Goal: Task Accomplishment & Management: Use online tool/utility

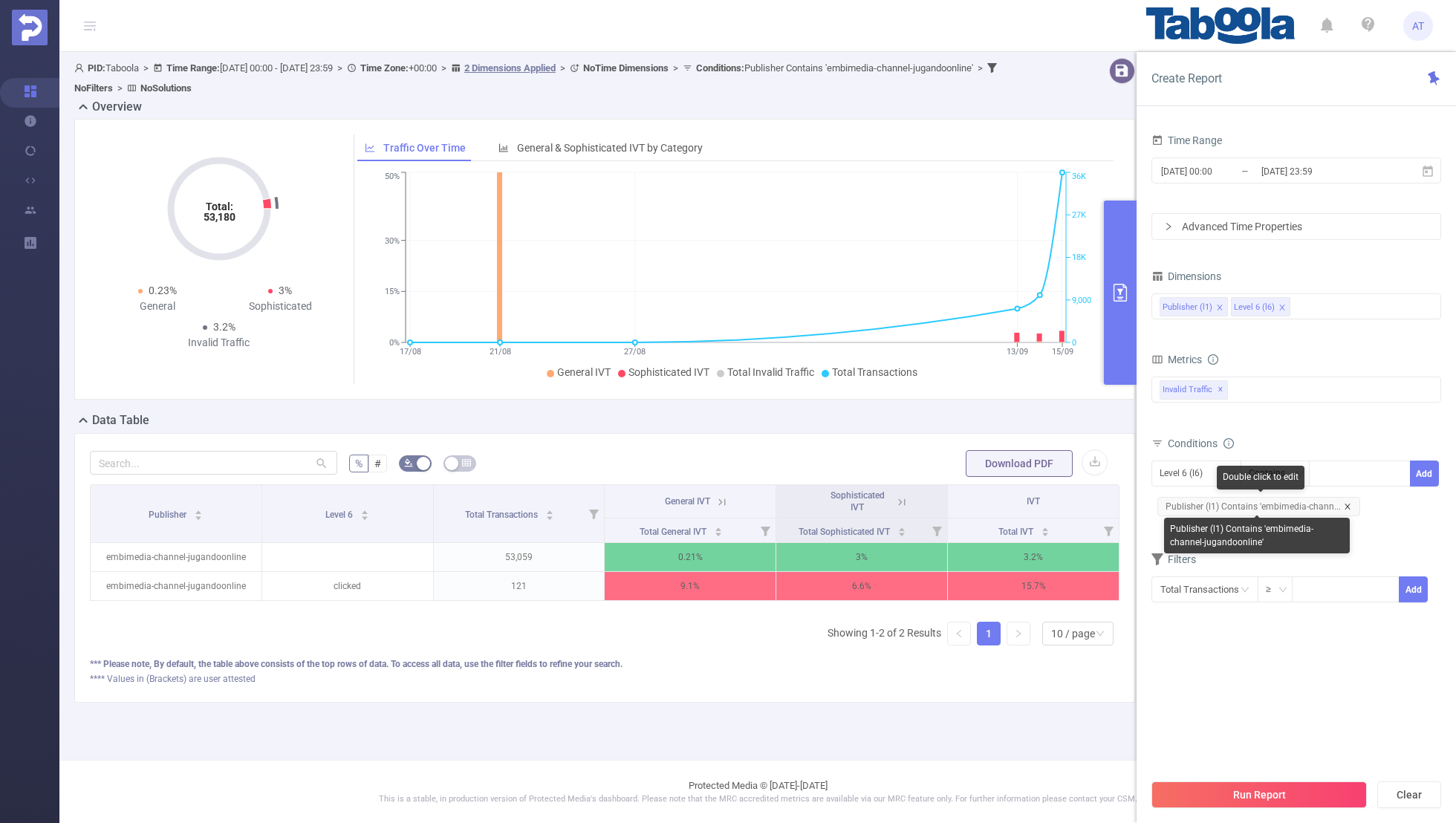
click at [1345, 503] on icon "icon: close" at bounding box center [1347, 506] width 8 height 8
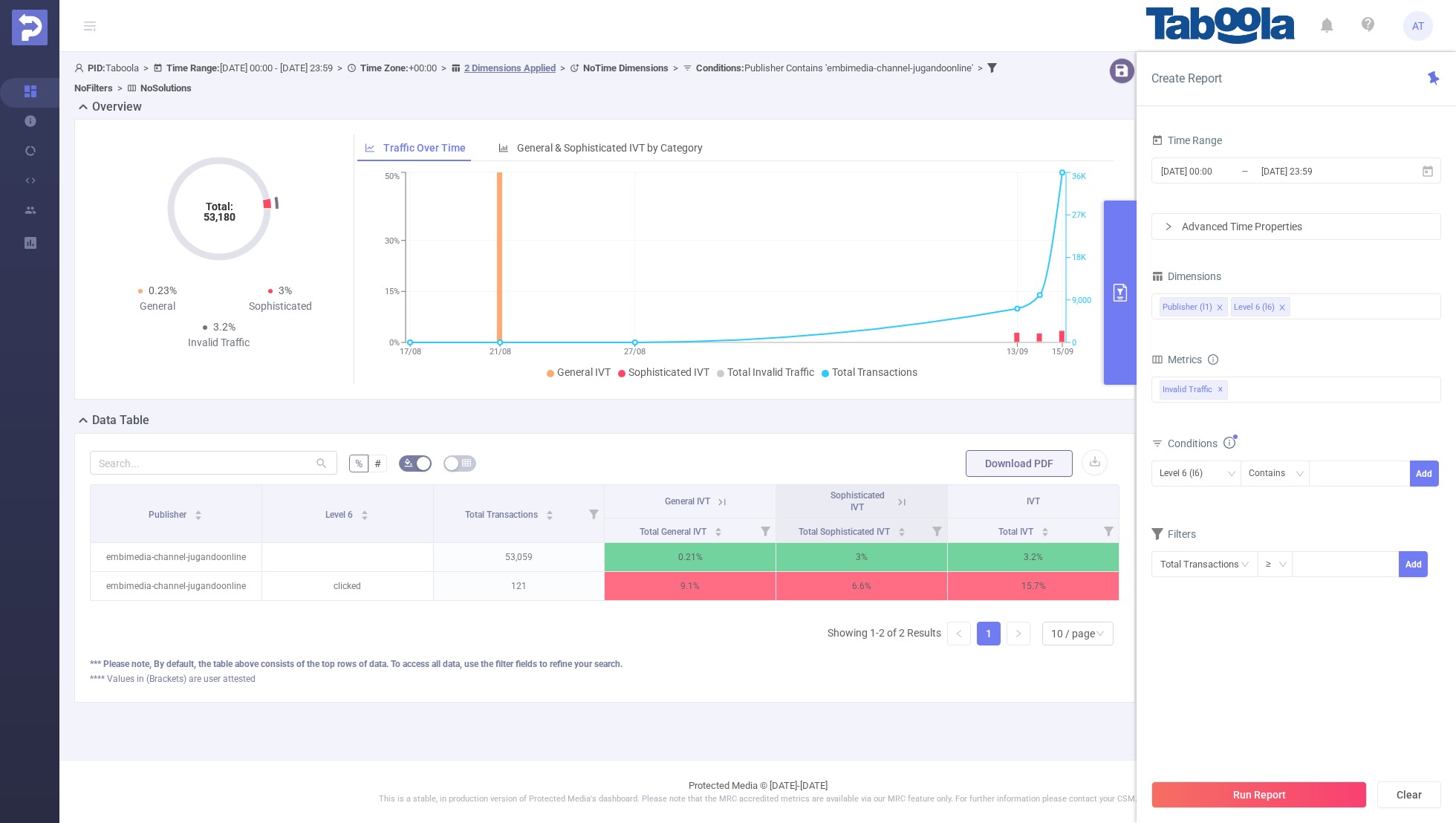
click at [1143, 476] on div "Time Range [DATE] 00:00 _ [DATE] 23:59 Advanced Time Properties Dimensions Publ…" at bounding box center [1296, 482] width 320 height 734
click at [1171, 471] on div "Level 6 (l6)" at bounding box center [1187, 473] width 54 height 24
click at [1177, 507] on li "Publisher (l1)" at bounding box center [1196, 502] width 90 height 23
click at [1336, 464] on div at bounding box center [1360, 473] width 85 height 24
paste input "piyushsgd-equitymarkets"
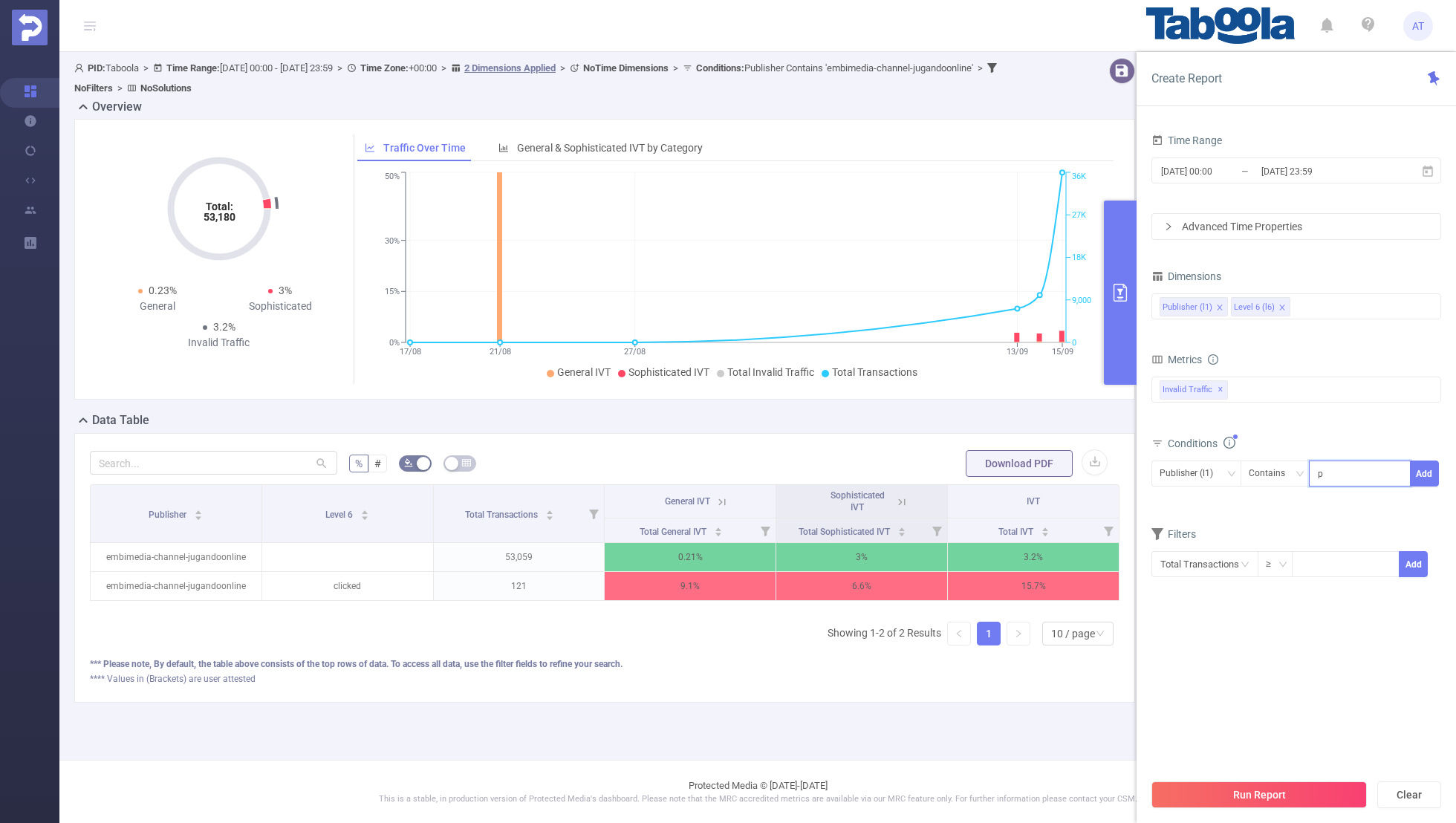
scroll to position [0, 15]
type input "piyushsgd-equitymarkets"
click at [1423, 465] on button "Add" at bounding box center [1424, 474] width 29 height 26
click at [1341, 551] on div "Filters" at bounding box center [1296, 561] width 290 height 24
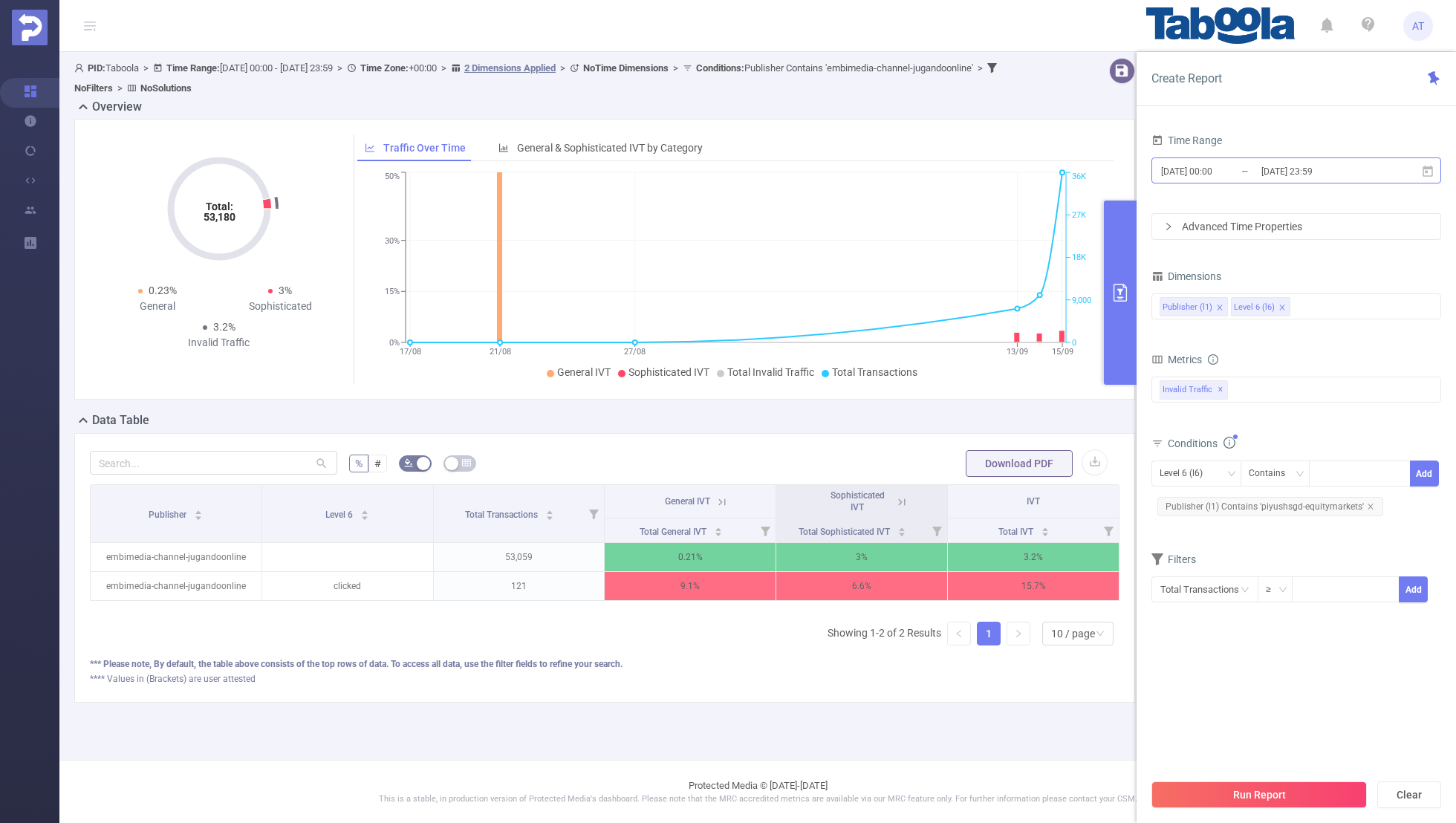
click at [1223, 168] on input "[DATE] 00:00" at bounding box center [1220, 171] width 121 height 20
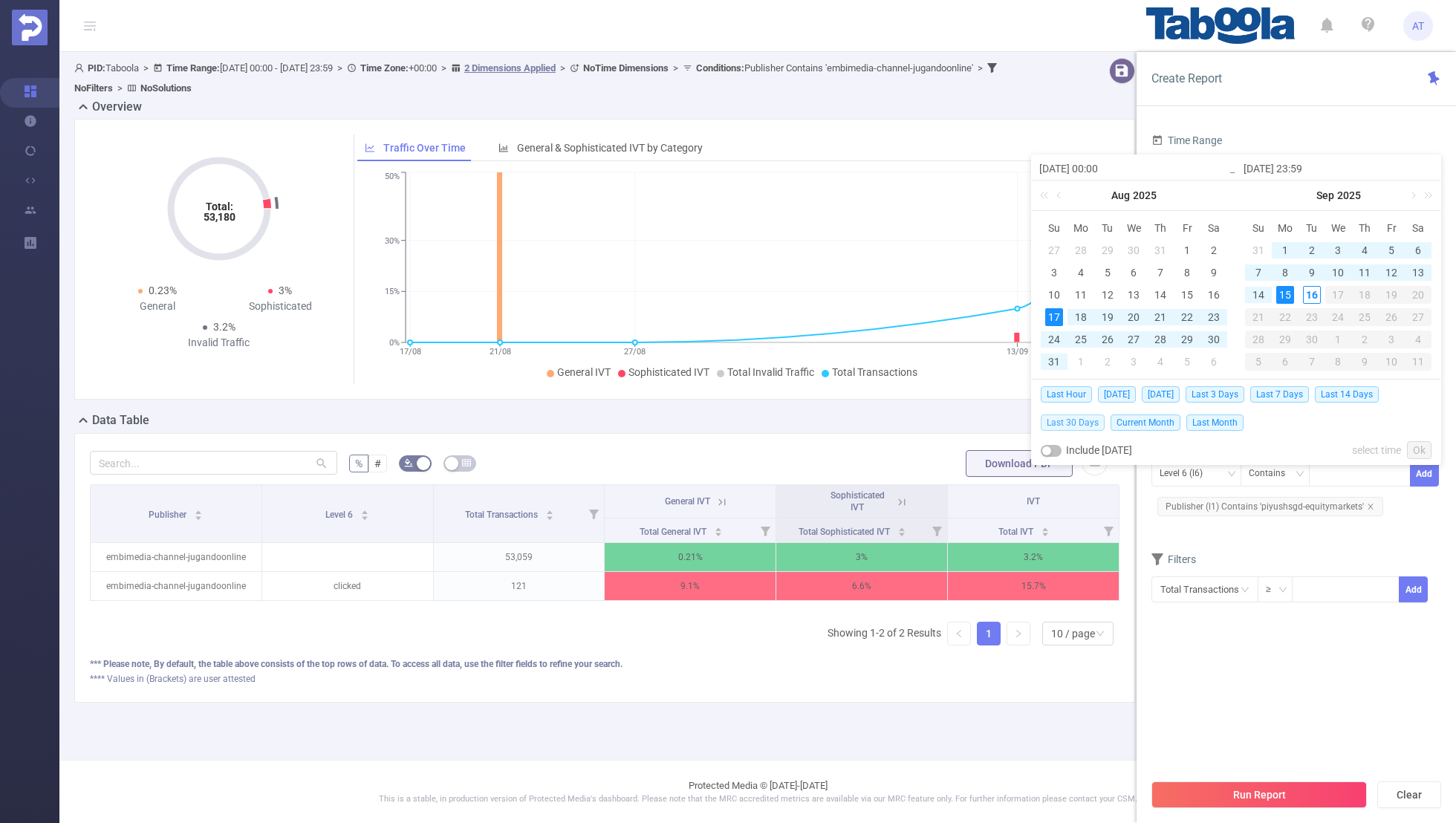
click at [1080, 419] on span "Last 30 Days" at bounding box center [1073, 422] width 64 height 16
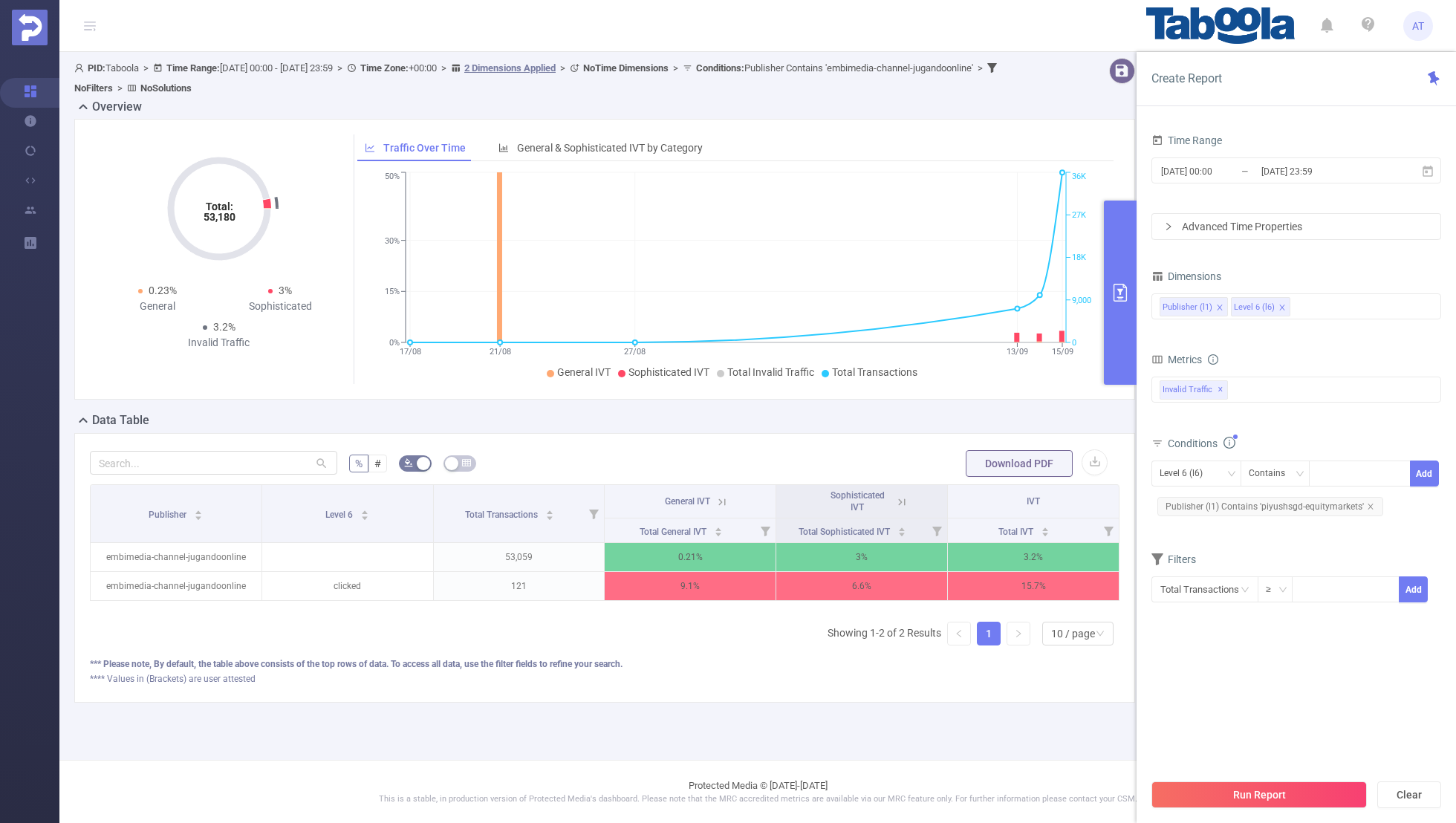
click at [1203, 674] on section "Time Range [DATE] 00:00 _ [DATE] 23:59 Advanced Time Properties Dimensions Publ…" at bounding box center [1296, 451] width 290 height 641
click at [1214, 788] on button "Run Report" at bounding box center [1259, 794] width 215 height 27
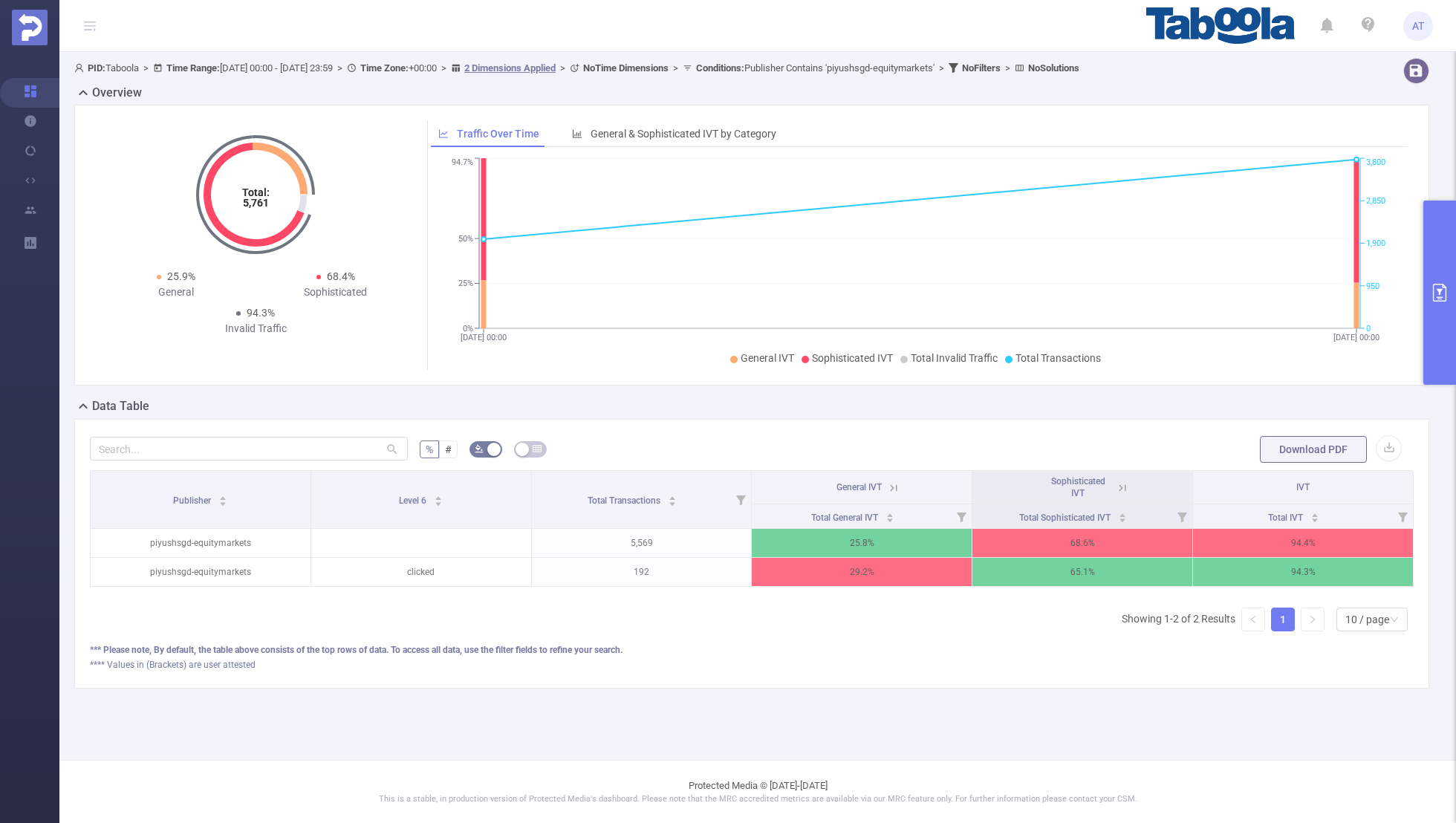
click at [1119, 481] on icon at bounding box center [1122, 487] width 13 height 13
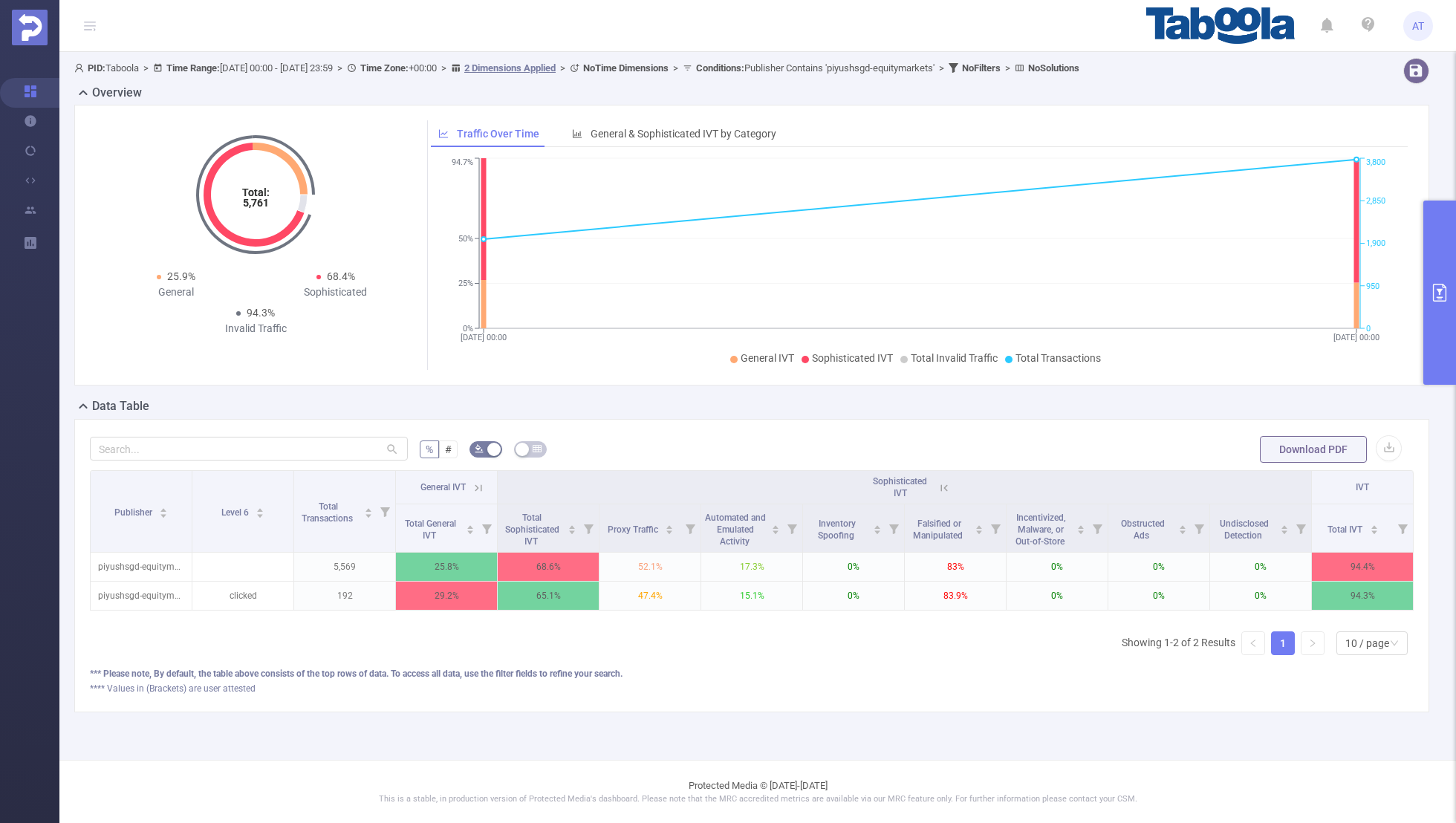
click at [477, 485] on icon at bounding box center [478, 488] width 7 height 7
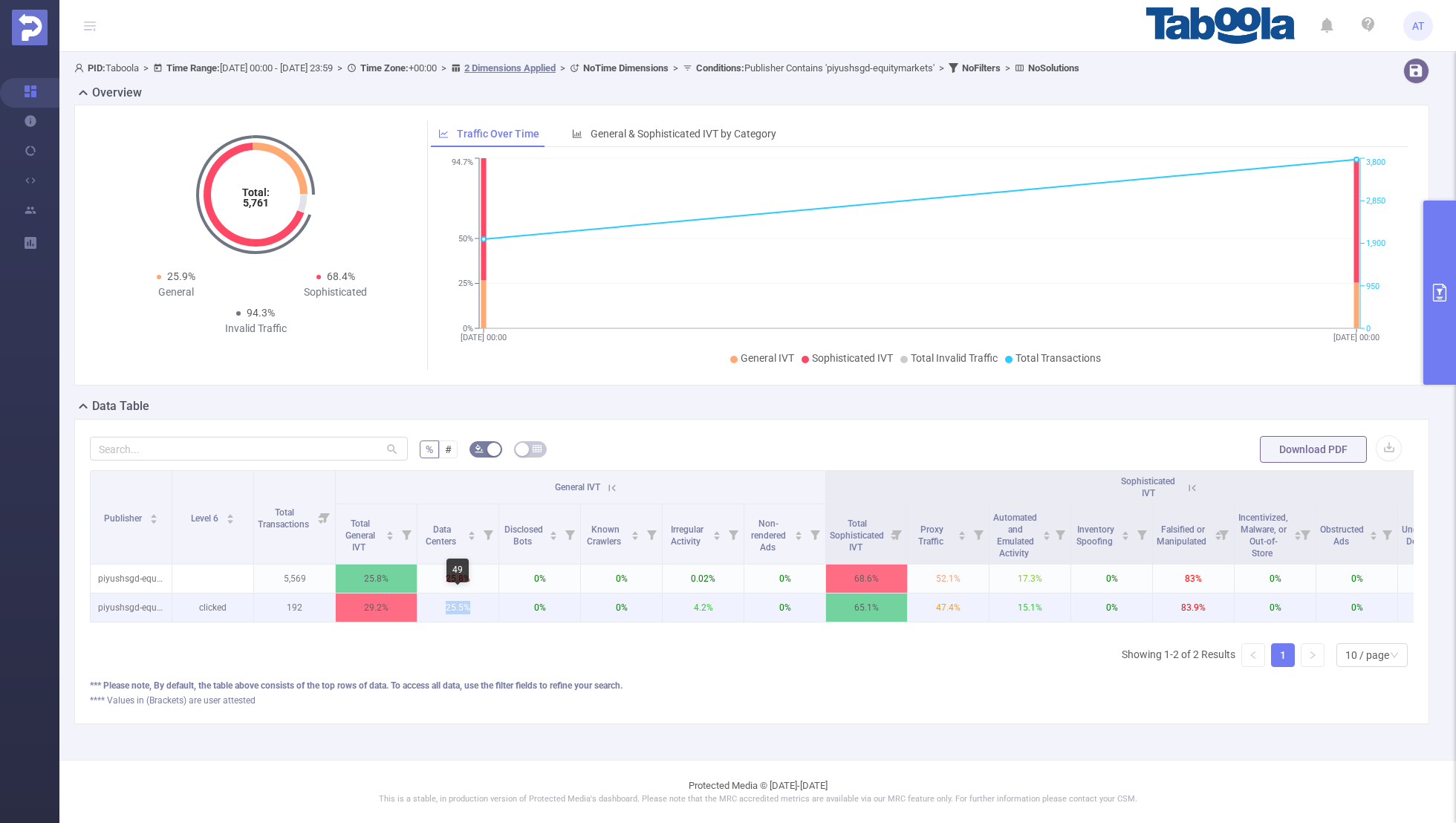
drag, startPoint x: 475, startPoint y: 609, endPoint x: 431, endPoint y: 609, distance: 44.0
click at [431, 609] on p "25.5%" at bounding box center [458, 608] width 81 height 29
drag, startPoint x: 971, startPoint y: 612, endPoint x: 923, endPoint y: 612, distance: 48.0
click at [923, 612] on p "47.4%" at bounding box center [948, 608] width 81 height 29
drag, startPoint x: 1208, startPoint y: 602, endPoint x: 1156, endPoint y: 602, distance: 52.0
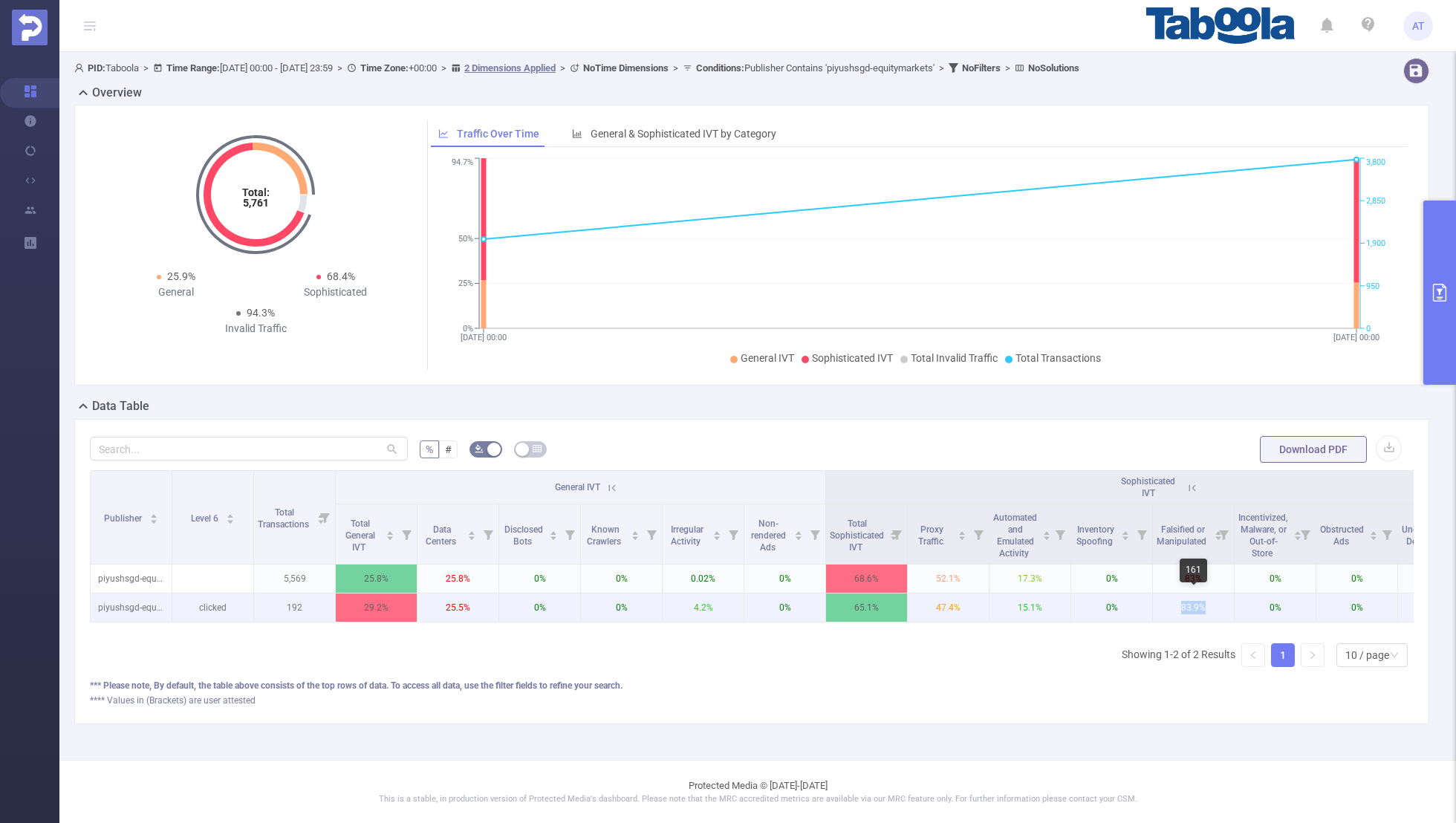
click at [1156, 602] on p "83.9%" at bounding box center [1193, 608] width 81 height 29
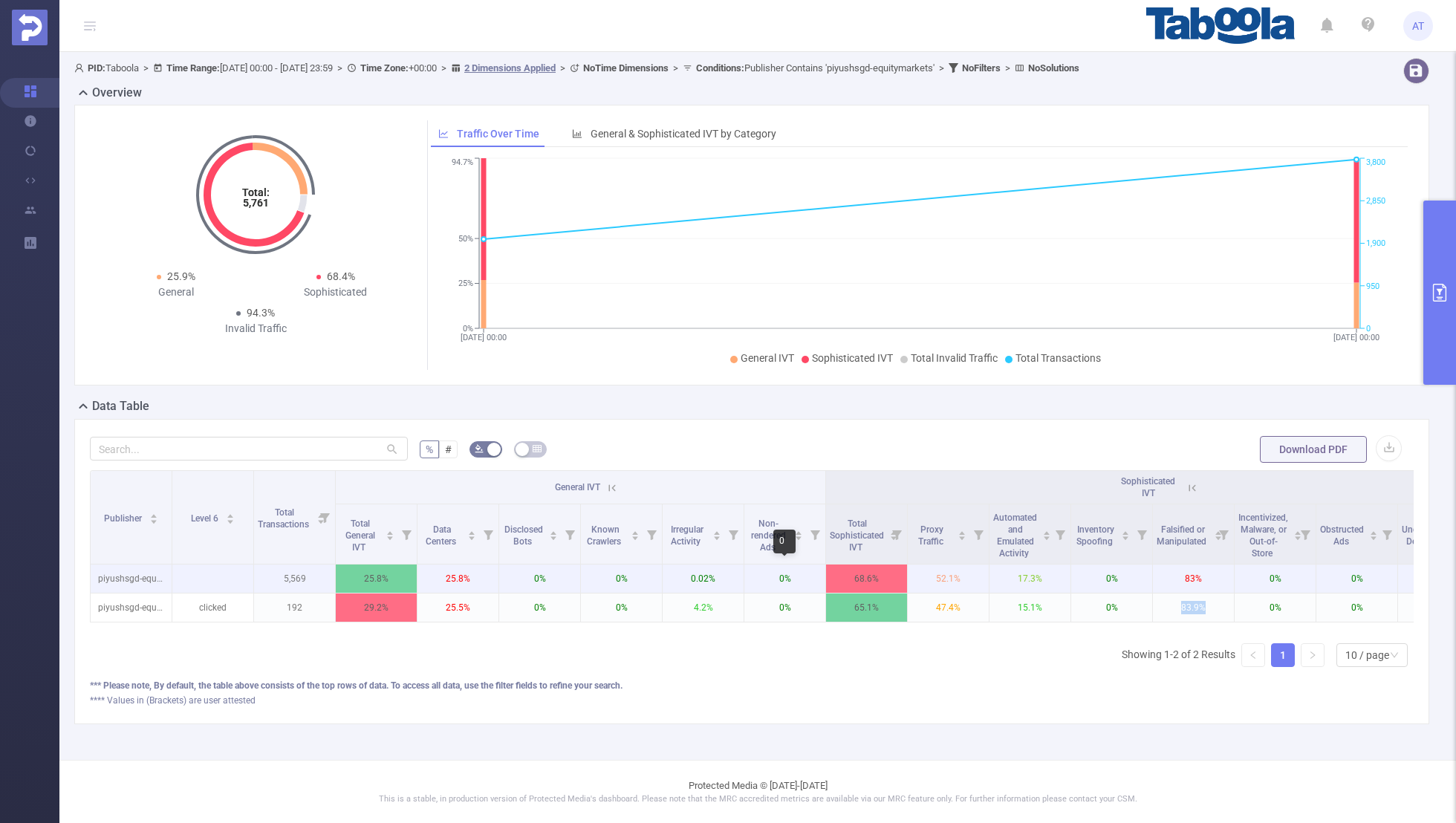
scroll to position [0, 150]
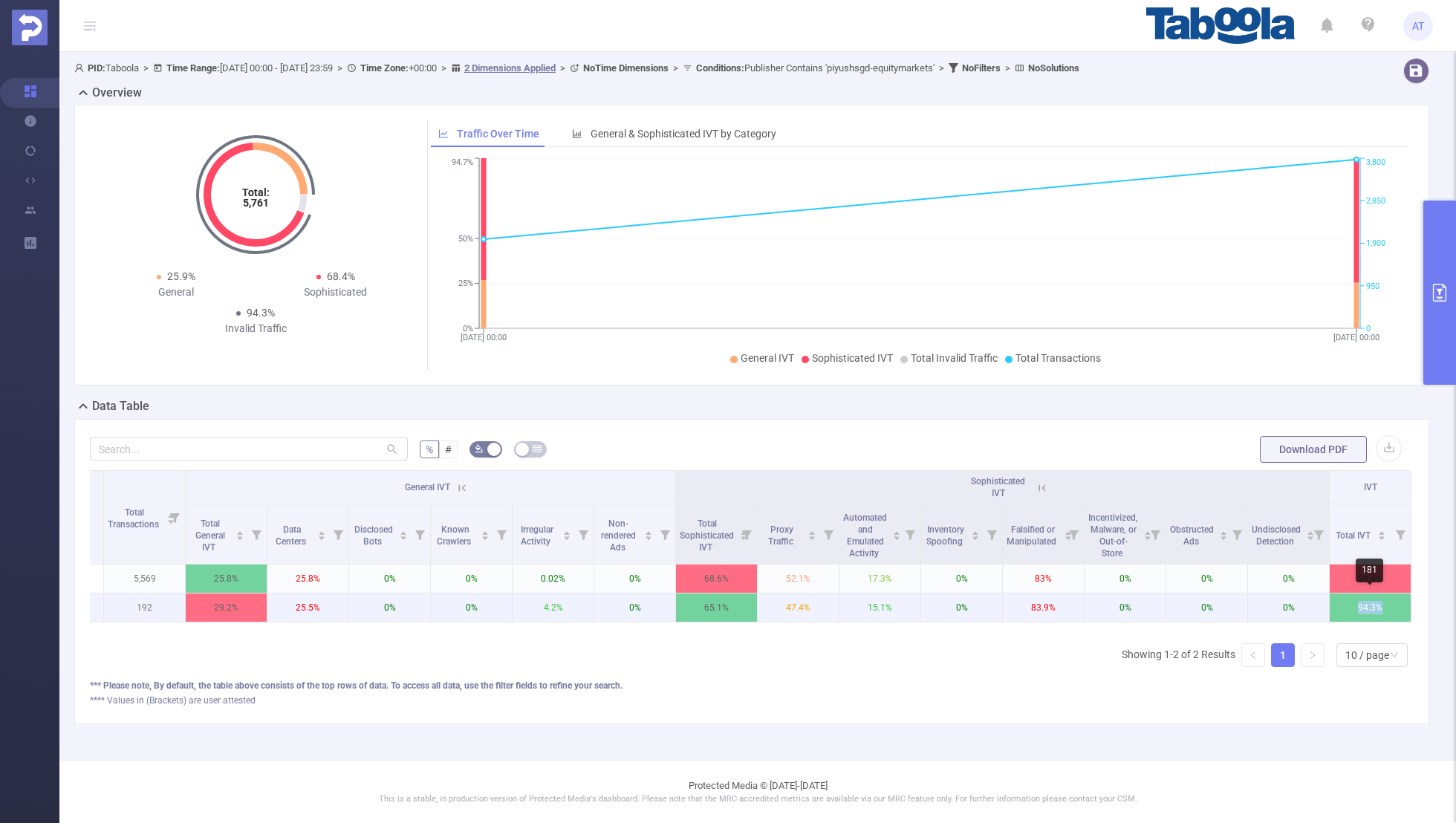
drag, startPoint x: 1398, startPoint y: 610, endPoint x: 1350, endPoint y: 605, distance: 48.3
click at [1350, 605] on p "94.3%" at bounding box center [1370, 608] width 81 height 29
